Goal: Information Seeking & Learning: Check status

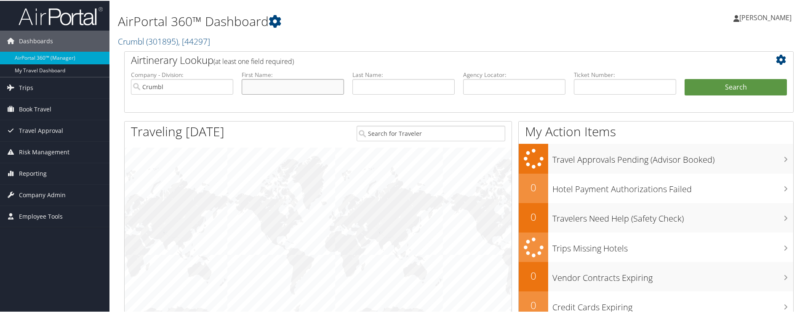
click at [289, 84] on input "text" at bounding box center [293, 86] width 102 height 16
type input "ama"
click at [684, 78] on button "Search" at bounding box center [735, 86] width 102 height 17
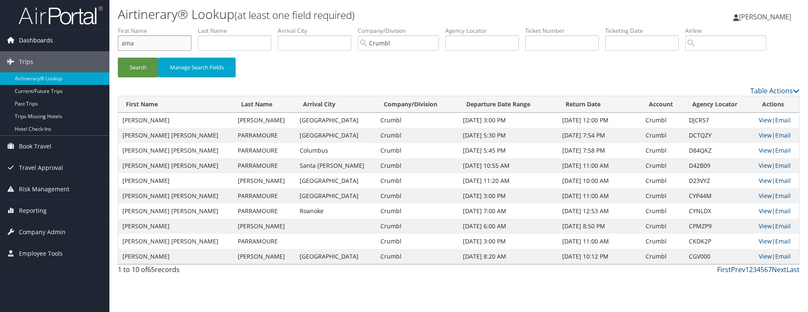
drag, startPoint x: 144, startPoint y: 46, endPoint x: 109, endPoint y: 45, distance: 34.5
click at [109, 45] on div "Dashboards AirPortal 360™ (Manager) My Travel Dashboard Trips Airtinerary® Look…" at bounding box center [404, 156] width 808 height 312
